Goal: Task Accomplishment & Management: Manage account settings

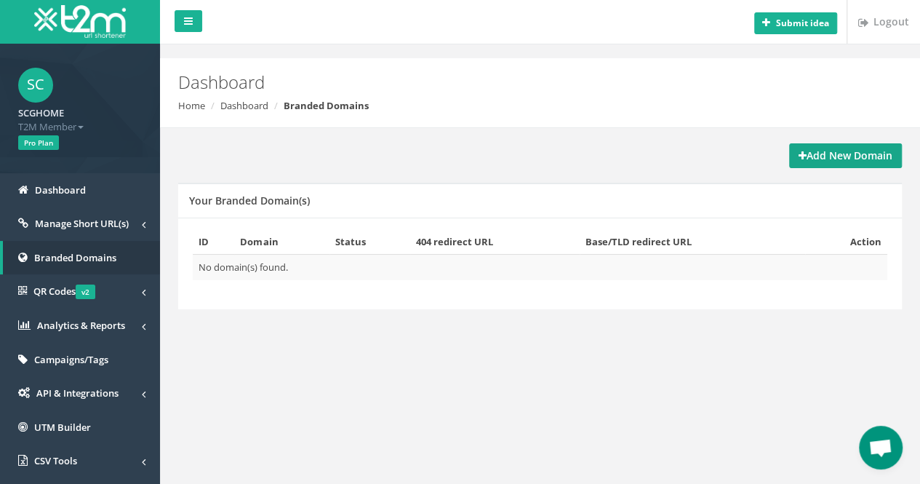
click at [850, 158] on strong "Add New Domain" at bounding box center [846, 155] width 94 height 14
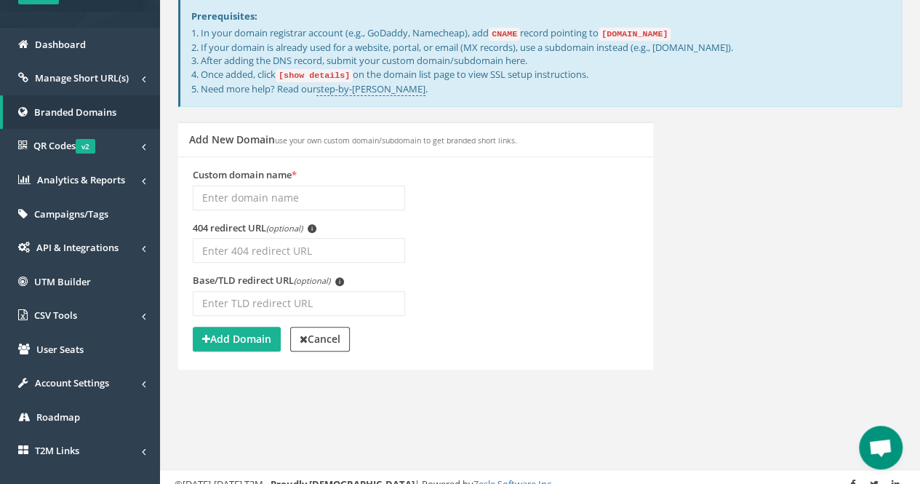
scroll to position [73, 0]
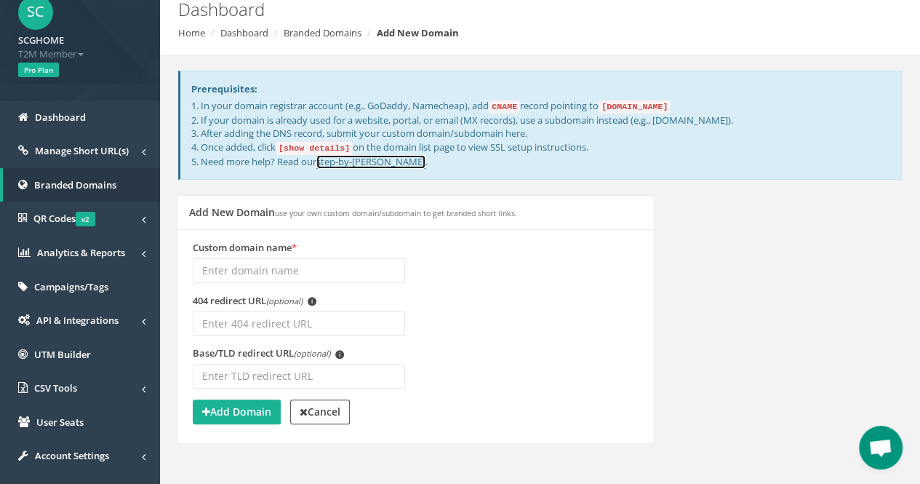
click at [383, 160] on link "step-by-step guide" at bounding box center [370, 162] width 109 height 14
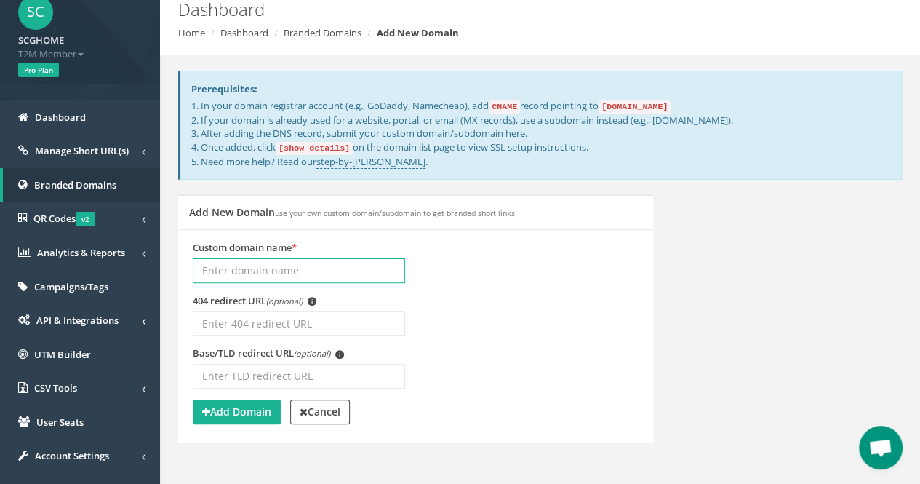
click at [287, 263] on input "Custom domain name *" at bounding box center [299, 270] width 212 height 25
click at [573, 303] on div "404 redirect URL (optional) i" at bounding box center [416, 320] width 468 height 53
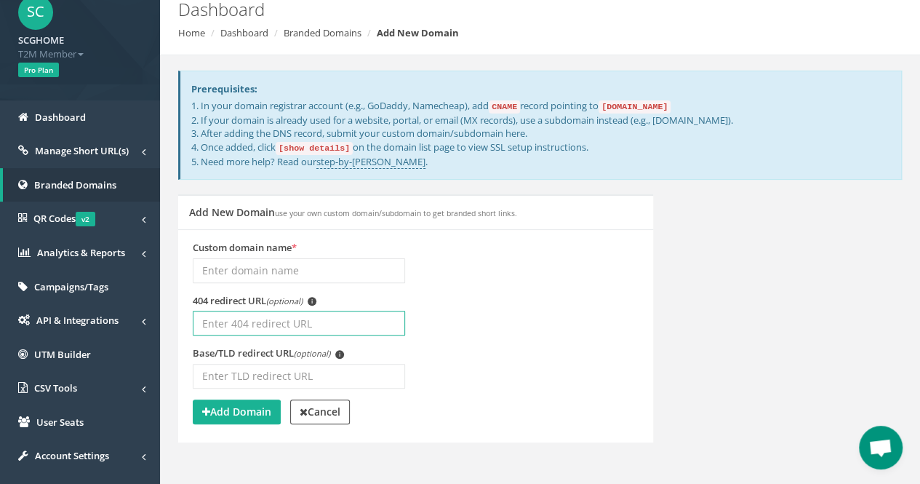
click at [332, 328] on input "404 redirect URL (optional) i" at bounding box center [299, 323] width 212 height 25
click at [485, 313] on div "404 redirect URL (optional) i" at bounding box center [416, 320] width 468 height 53
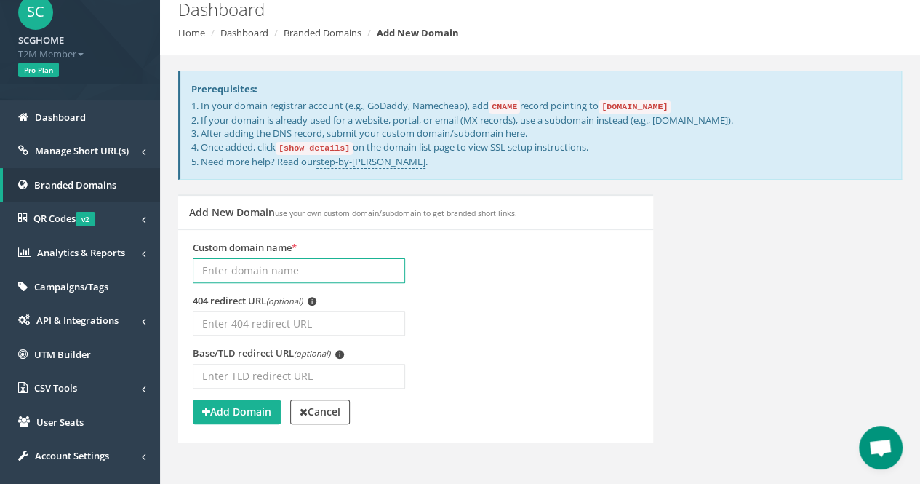
click at [390, 273] on input "Custom domain name *" at bounding box center [299, 270] width 212 height 25
type input "s"
type input "aff.scghome.com"
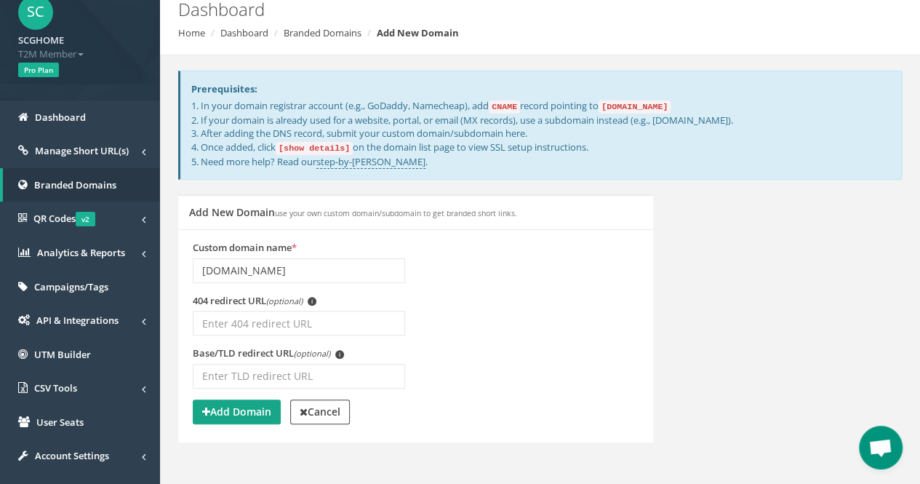
click at [274, 414] on button "Add Domain" at bounding box center [237, 411] width 88 height 25
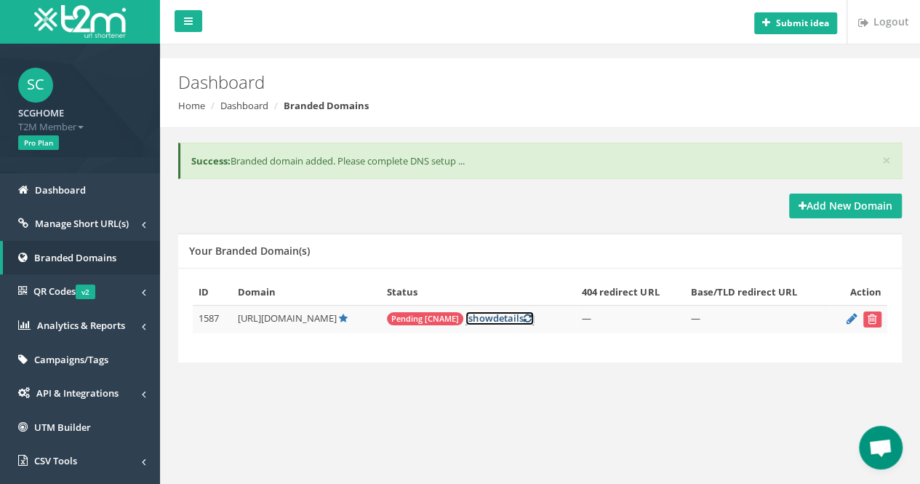
click at [508, 317] on link "[ show details ]" at bounding box center [499, 318] width 68 height 14
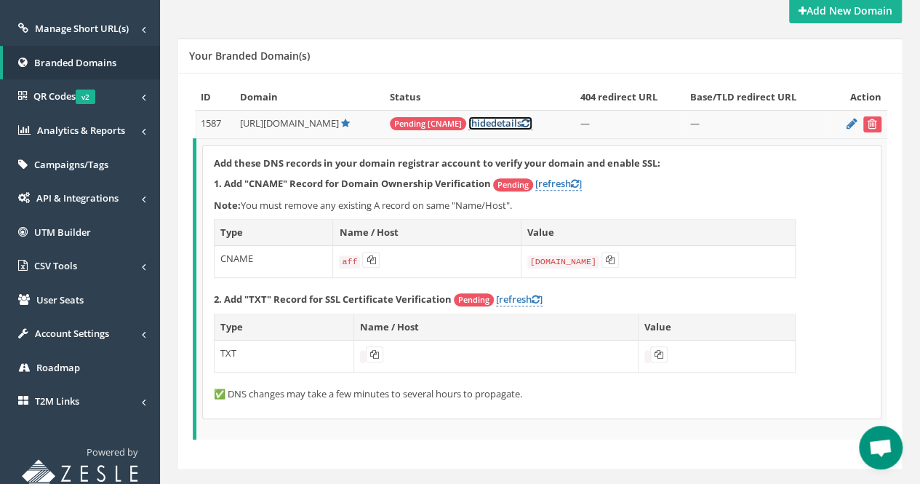
scroll to position [218, 0]
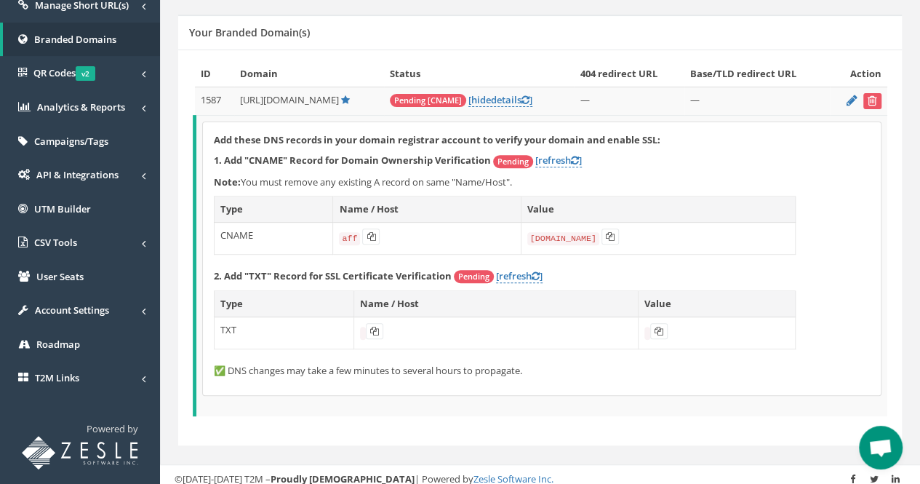
click at [618, 235] on td "[DOMAIN_NAME]" at bounding box center [658, 238] width 274 height 32
click at [372, 239] on button at bounding box center [370, 236] width 17 height 16
click at [367, 232] on icon at bounding box center [371, 236] width 9 height 9
click at [612, 236] on icon at bounding box center [610, 236] width 9 height 9
click at [378, 325] on button at bounding box center [374, 331] width 17 height 16
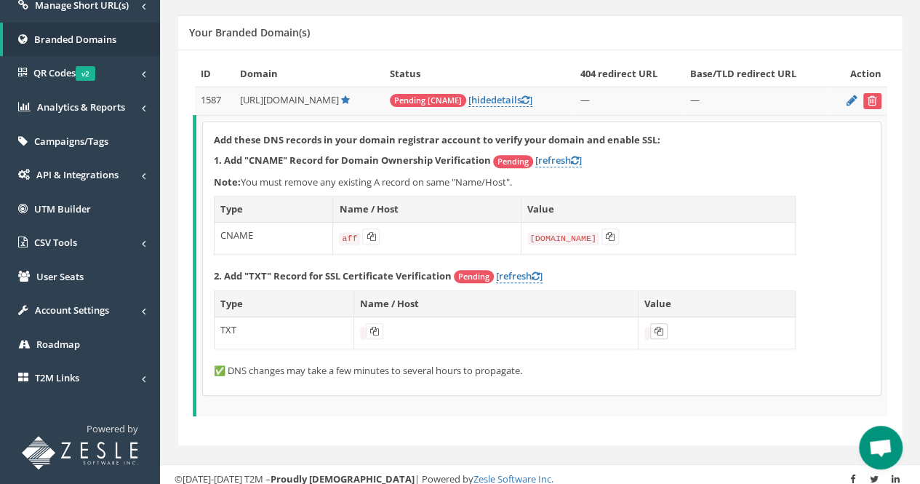
click at [662, 329] on icon at bounding box center [659, 331] width 9 height 9
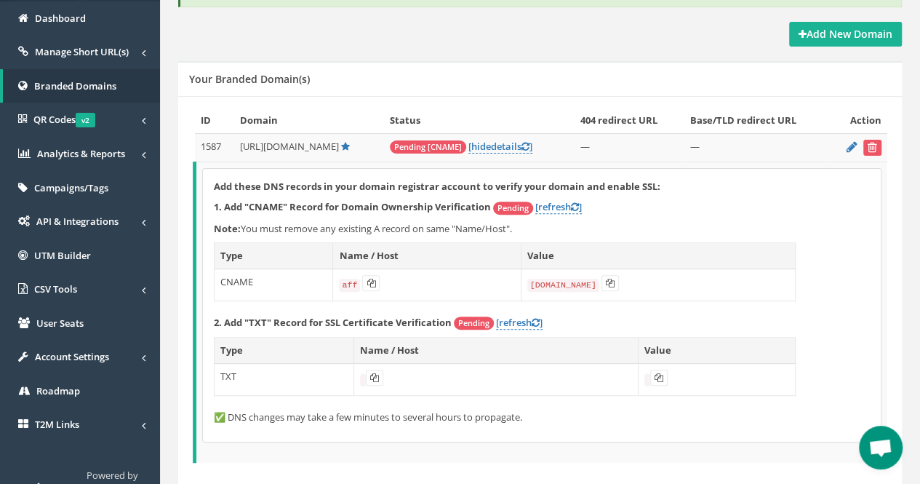
scroll to position [148, 0]
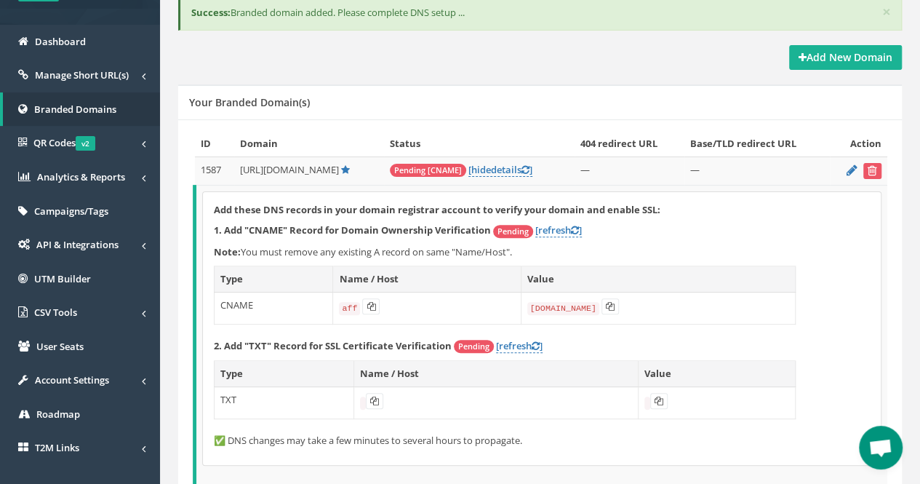
click at [515, 350] on div "Add these DNS records in your domain registrar account to verify your domain an…" at bounding box center [542, 328] width 678 height 273
click at [518, 341] on link "[refresh ]" at bounding box center [519, 346] width 47 height 14
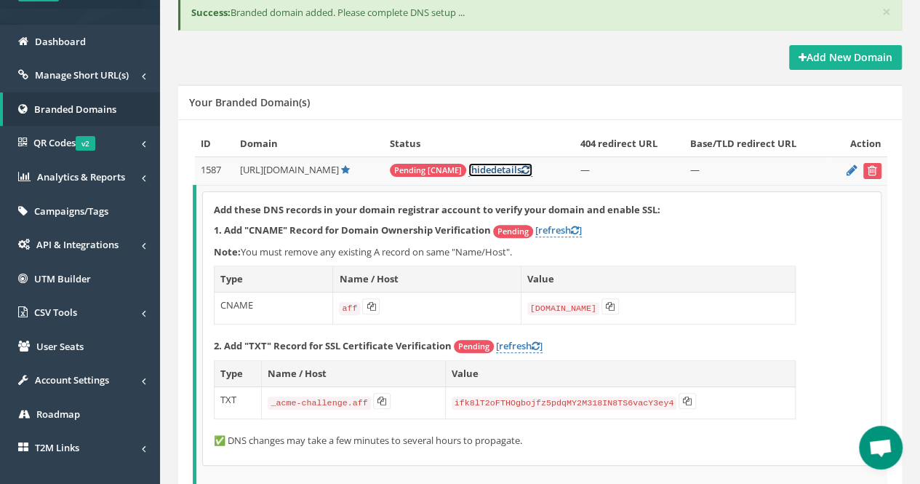
click at [529, 167] on icon at bounding box center [525, 169] width 8 height 9
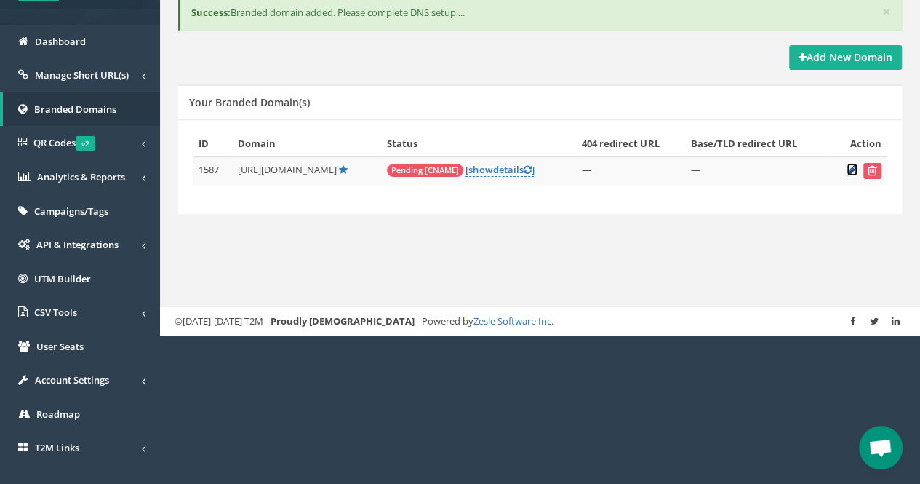
click at [852, 167] on icon at bounding box center [852, 169] width 11 height 9
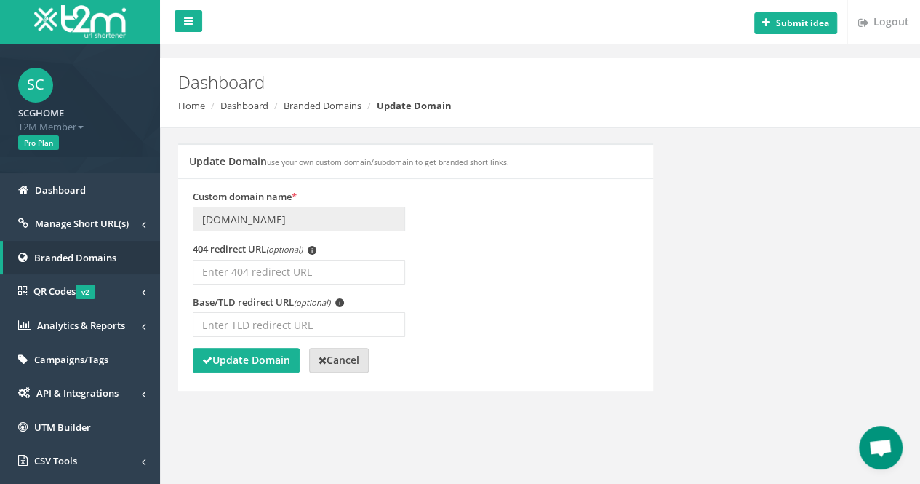
click at [369, 364] on link "Cancel" at bounding box center [339, 360] width 60 height 25
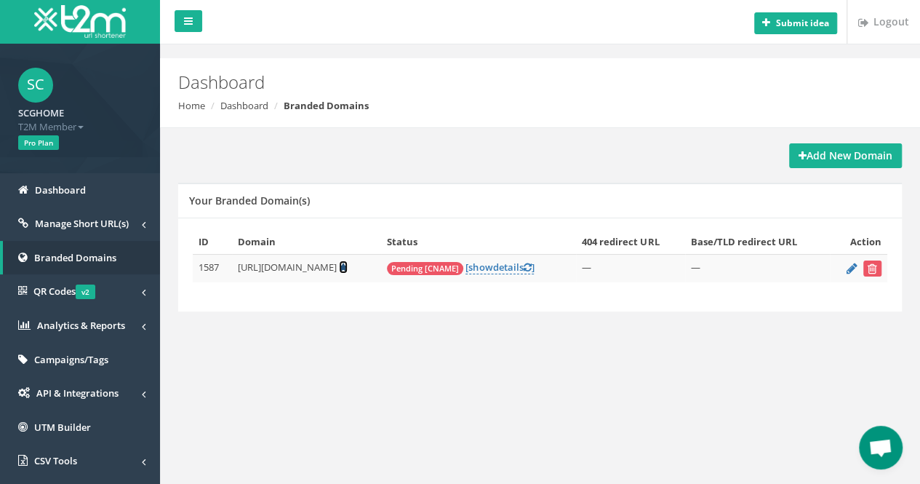
click at [348, 267] on icon at bounding box center [343, 267] width 9 height 9
click at [703, 263] on td "—" at bounding box center [757, 269] width 145 height 28
click at [612, 270] on td "—" at bounding box center [630, 269] width 109 height 28
click at [103, 188] on link "Dashboard" at bounding box center [80, 190] width 160 height 34
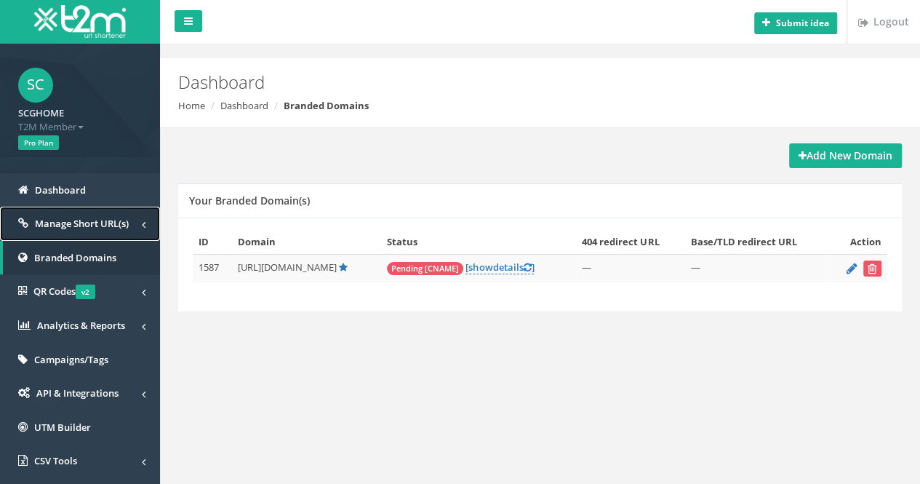
click at [144, 232] on span at bounding box center [144, 224] width 4 height 15
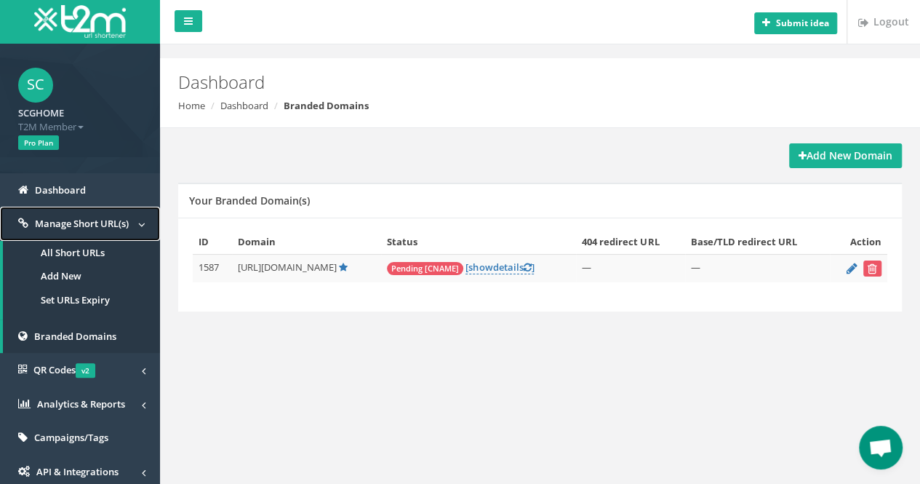
click at [79, 219] on span "Manage Short URL(s)" at bounding box center [82, 223] width 94 height 13
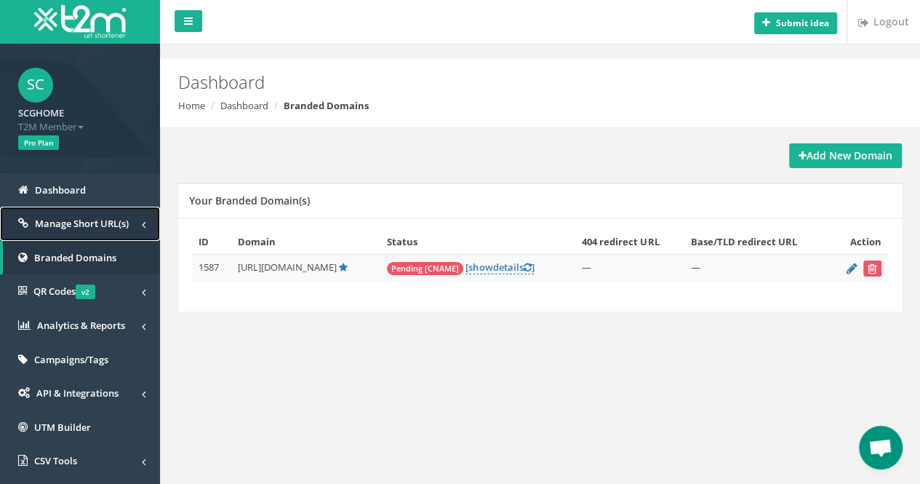
click at [80, 223] on span "Manage Short URL(s)" at bounding box center [82, 223] width 94 height 13
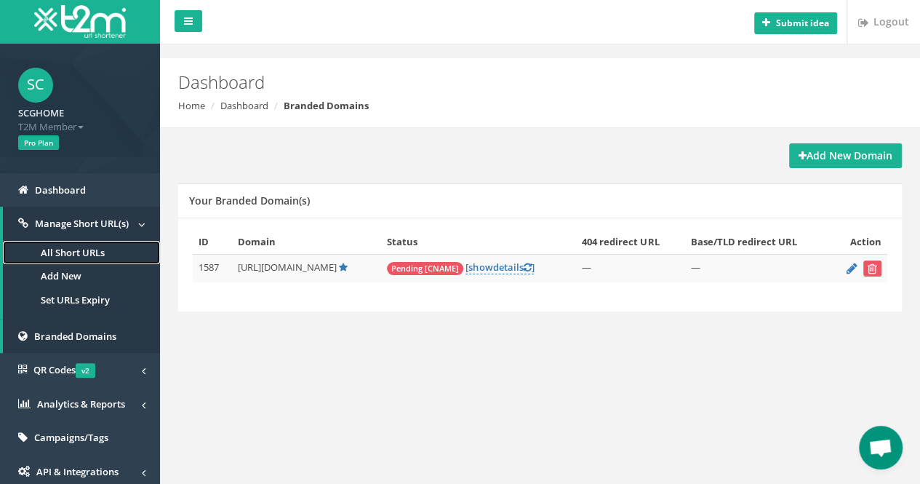
click at [89, 256] on link "All Short URLs" at bounding box center [81, 253] width 157 height 24
